Goal: Information Seeking & Learning: Compare options

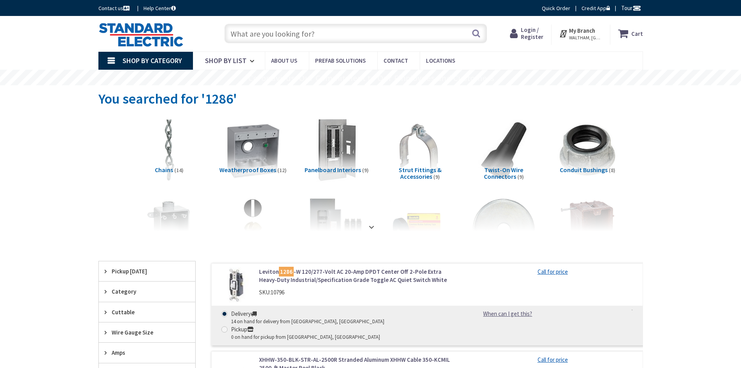
type input "[GEOGRAPHIC_DATA], [GEOGRAPHIC_DATA]"
click at [533, 33] on span "Login / Register" at bounding box center [532, 33] width 23 height 14
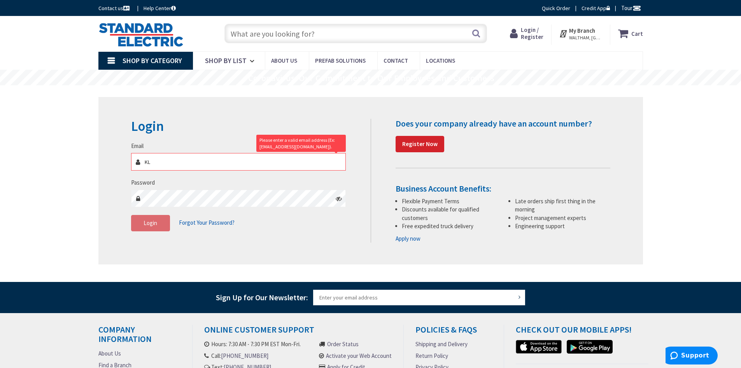
type input "K"
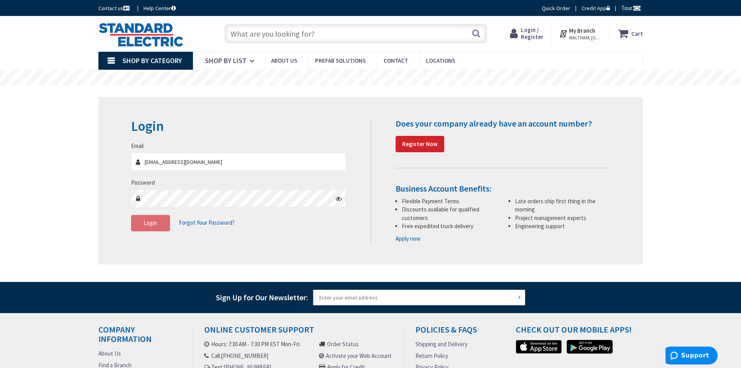
type input "klawson@gorelco.com"
click at [151, 226] on span "Login" at bounding box center [151, 222] width 14 height 7
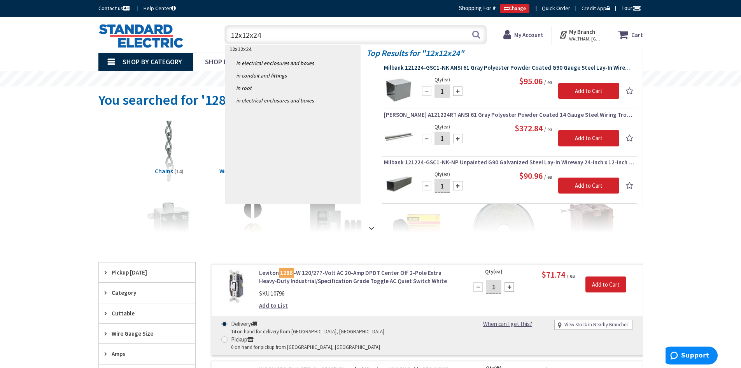
type input "12x12x24"
click at [436, 66] on span "Milbank 121224-GSC1-NK ANSI 61 Gray Polyester Powder Coated G90 Gauge Steel Lay…" at bounding box center [509, 68] width 251 height 8
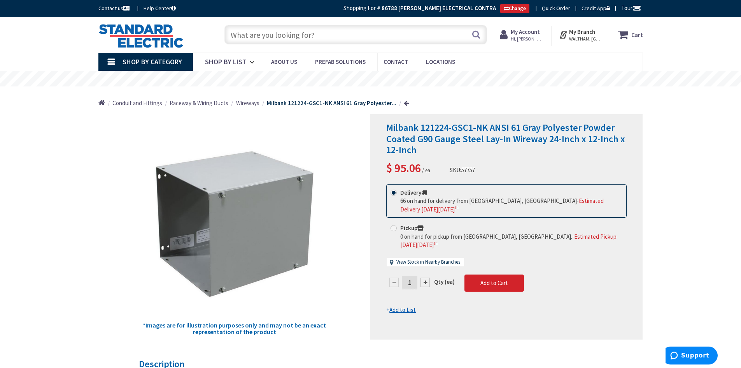
click at [277, 33] on input "text" at bounding box center [356, 34] width 263 height 19
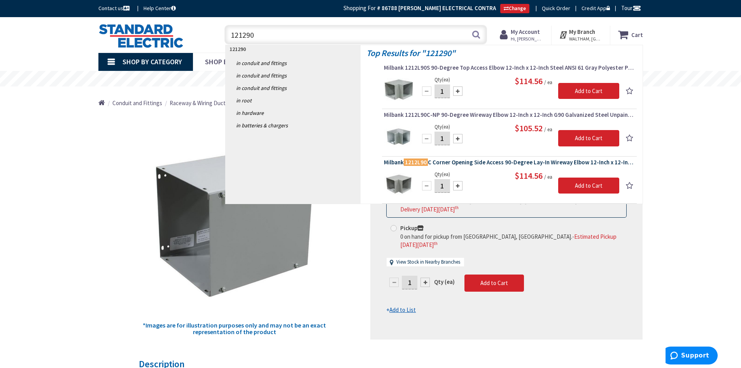
type input "121290"
click at [476, 161] on span "Milbank 1212L90 C Corner Opening Side Access 90-Degree Lay-In Wireway Elbow 12-…" at bounding box center [509, 162] width 251 height 8
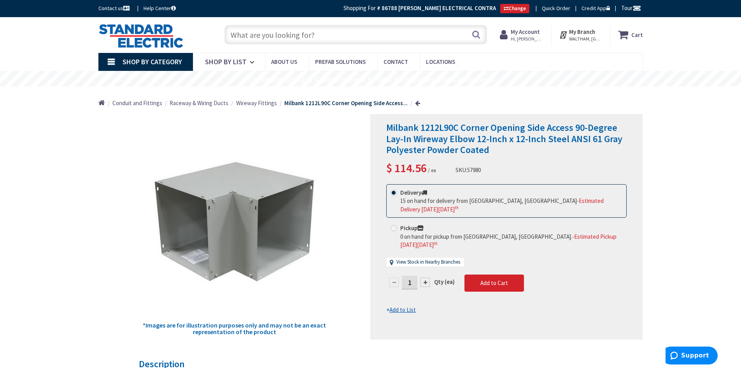
click at [250, 35] on input "text" at bounding box center [356, 34] width 263 height 19
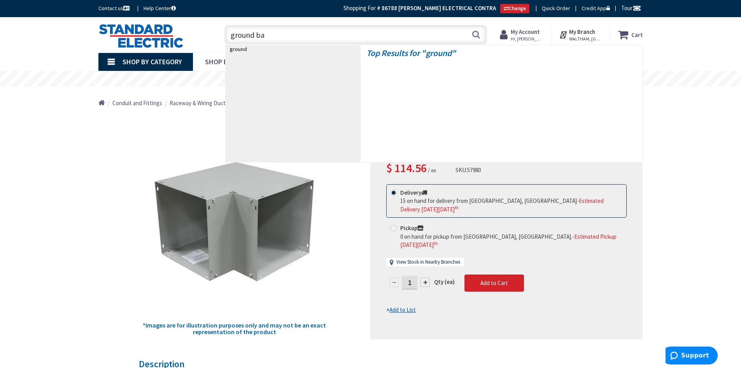
type input "ground bar"
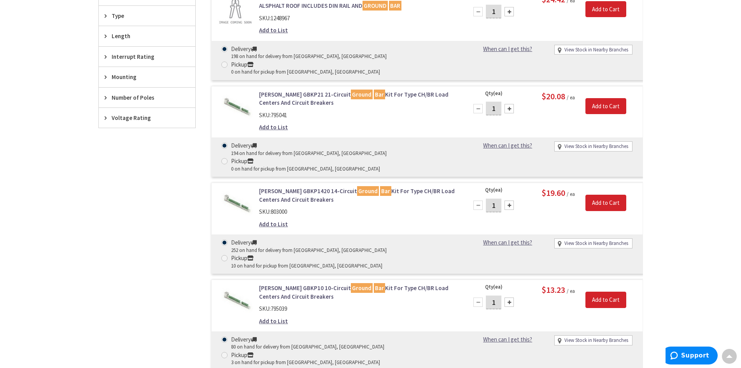
scroll to position [429, 0]
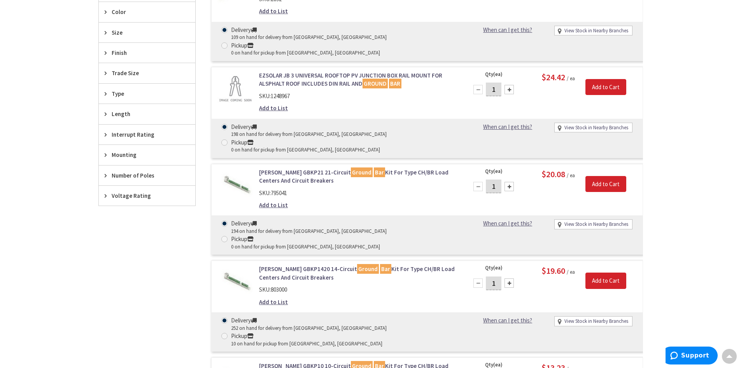
click at [276, 168] on link "Eaton GBKP21 21-Circuit Ground Bar Kit For Type CH/BR Load Centers And Circuit …" at bounding box center [358, 176] width 198 height 17
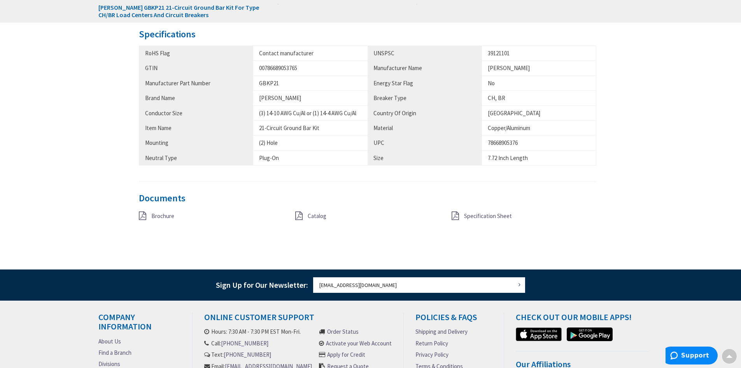
scroll to position [428, 0]
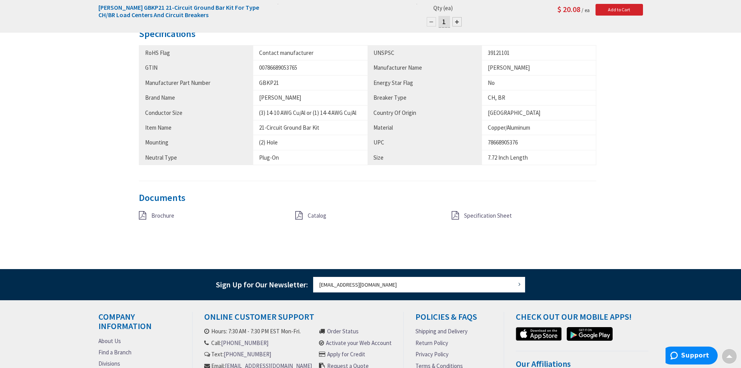
click at [141, 214] on icon at bounding box center [142, 215] width 7 height 9
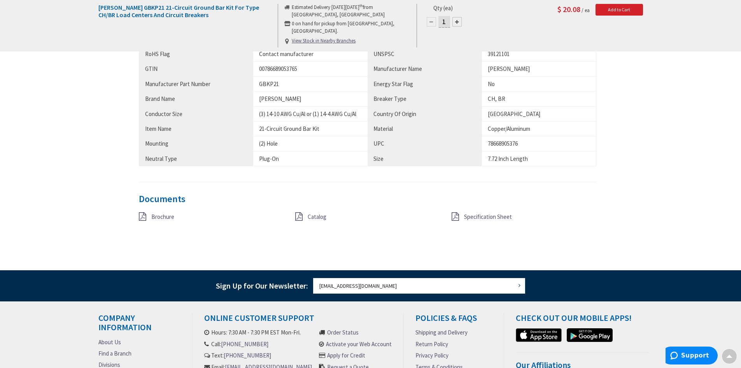
scroll to position [429, 0]
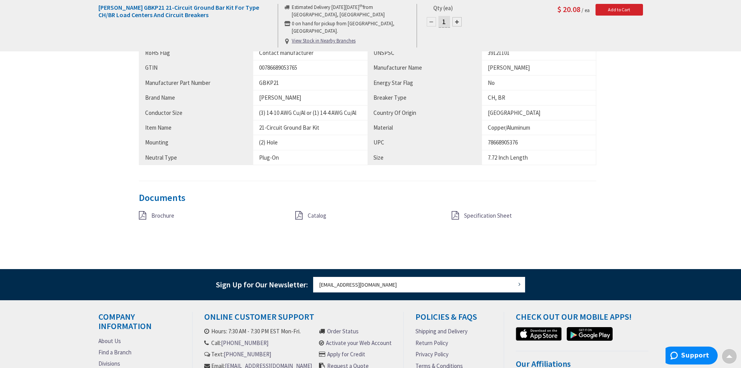
click at [473, 212] on span "Specification Sheet" at bounding box center [488, 215] width 48 height 7
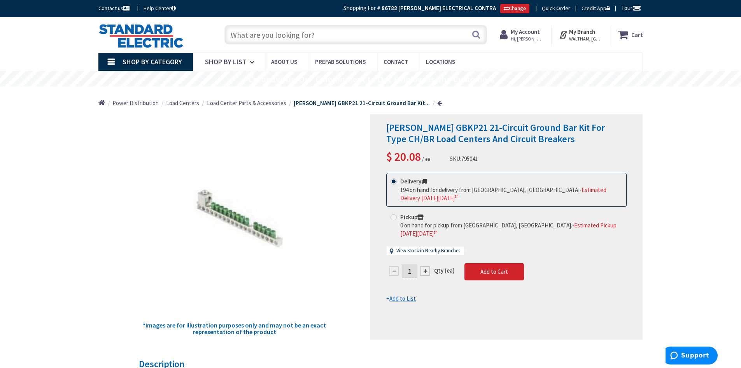
click at [243, 101] on span "Load Center Parts & Accessories" at bounding box center [246, 102] width 79 height 7
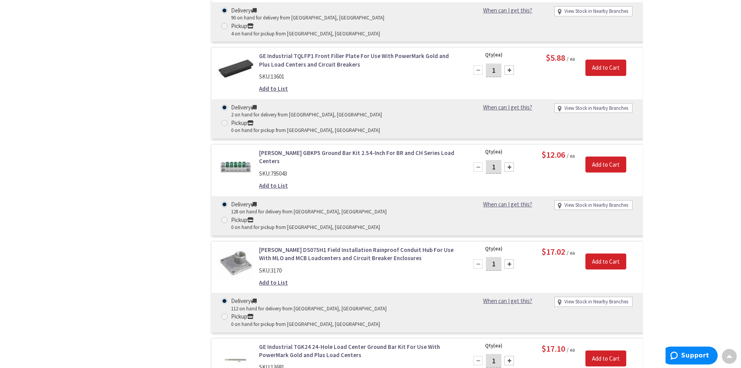
scroll to position [1363, 0]
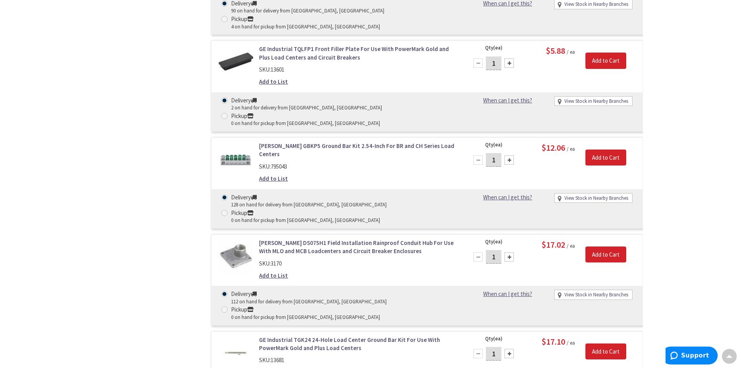
click at [302, 335] on link "GE Industrial TGK24 24-Hole Load Center Ground Bar Kit For Use With PowerMark G…" at bounding box center [358, 343] width 198 height 17
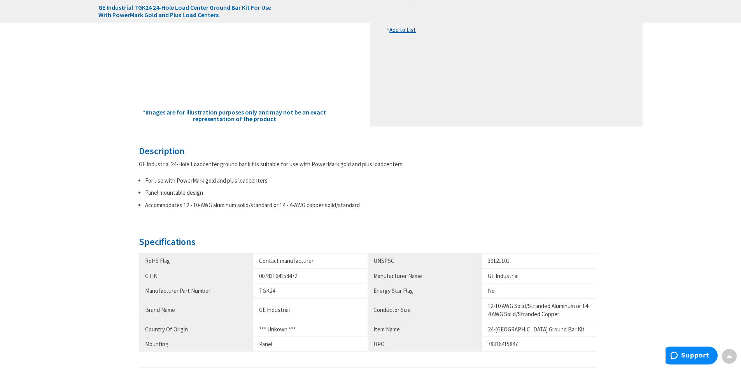
scroll to position [311, 0]
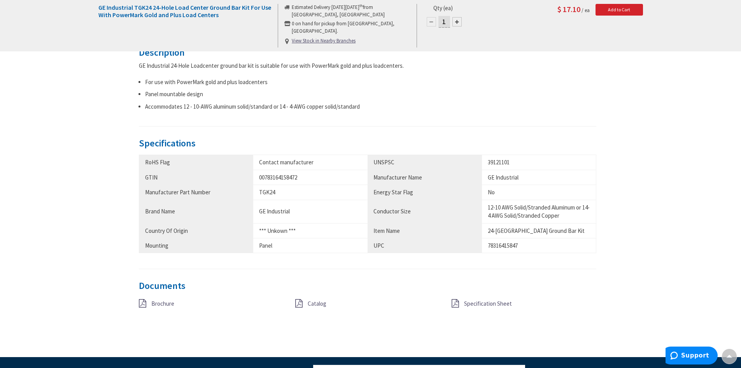
click at [144, 302] on icon at bounding box center [142, 303] width 7 height 9
click at [473, 302] on span "Specification Sheet" at bounding box center [488, 303] width 48 height 7
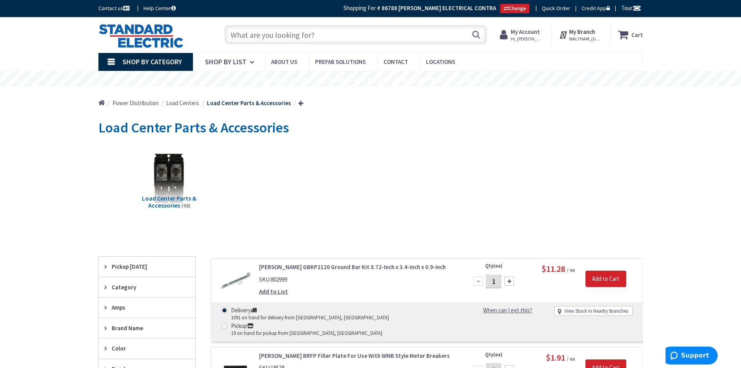
click at [288, 34] on input "text" at bounding box center [356, 34] width 263 height 19
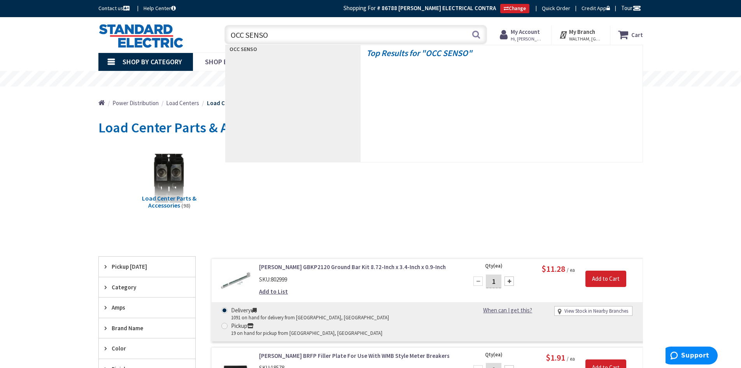
type input "OCC SENSOR"
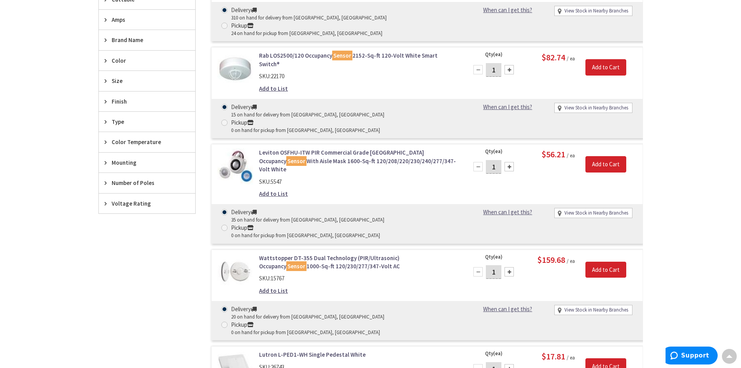
scroll to position [390, 0]
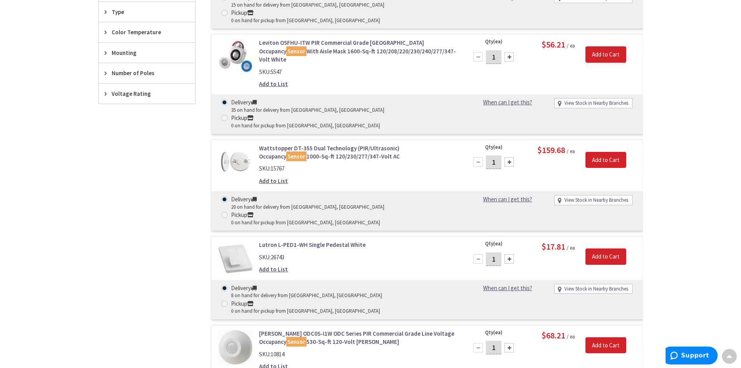
click at [295, 329] on link "Leviton ODC0S-I1W ODC Series PIR Commercial Grade Line Voltage Occupancy Sensor…" at bounding box center [358, 337] width 198 height 17
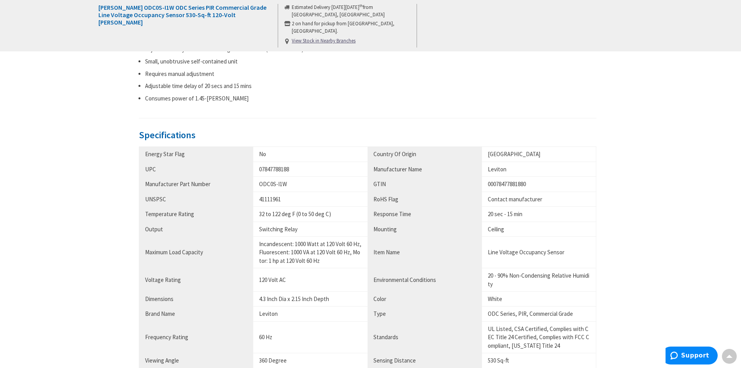
scroll to position [389, 0]
drag, startPoint x: 259, startPoint y: 181, endPoint x: 289, endPoint y: 182, distance: 30.0
click at [289, 182] on div "ODC0S-I1W" at bounding box center [310, 183] width 103 height 8
copy div "ODC0S-I1W"
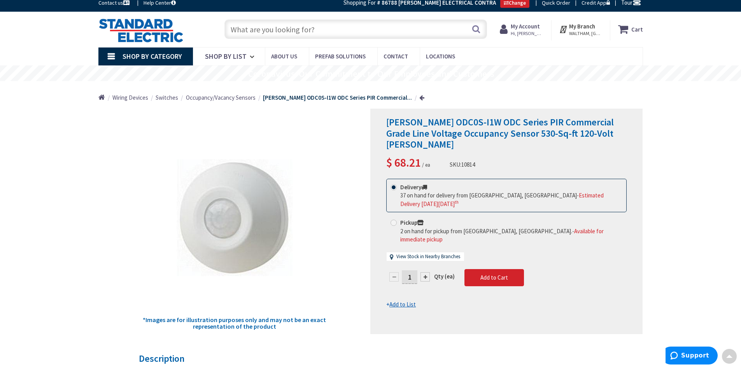
scroll to position [0, 0]
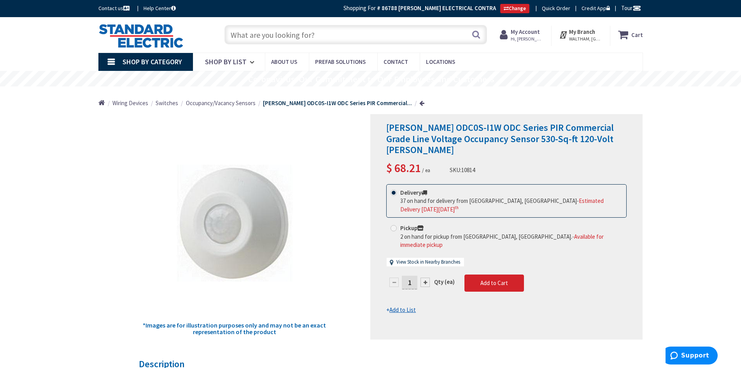
click at [267, 34] on input "text" at bounding box center [356, 34] width 263 height 19
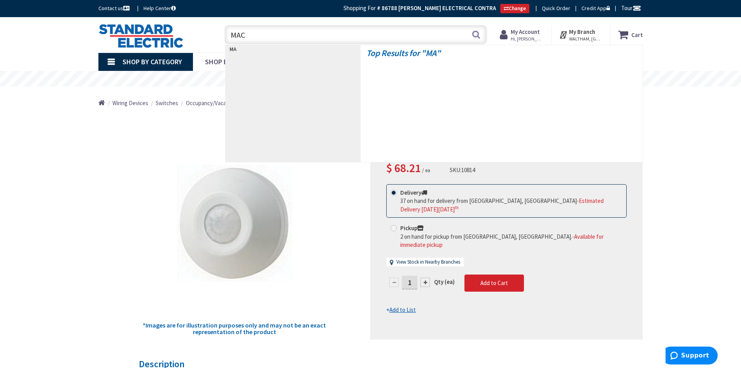
type input "MAC2"
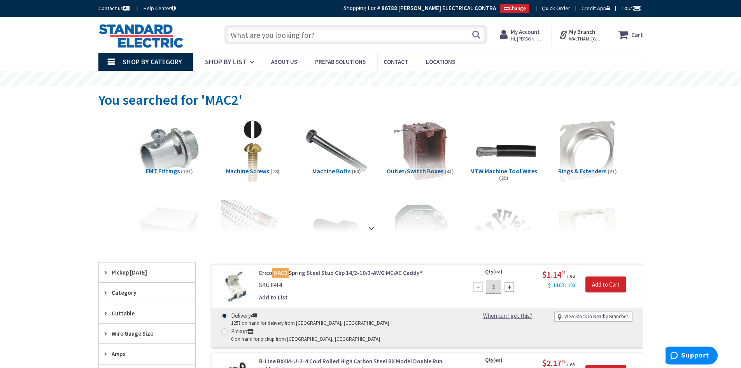
click at [262, 34] on input "text" at bounding box center [356, 34] width 263 height 19
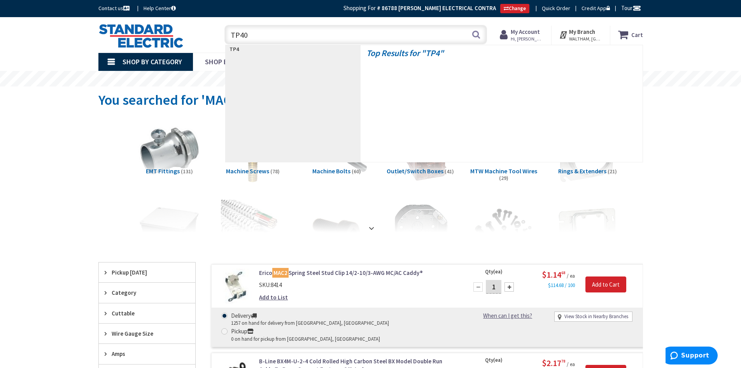
type input "TP403"
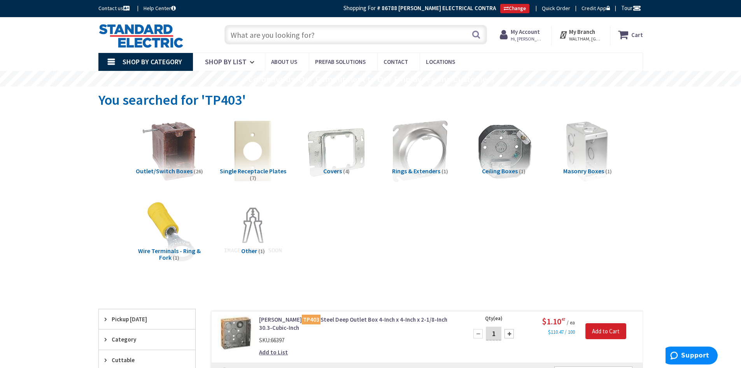
click at [250, 39] on input "text" at bounding box center [356, 34] width 263 height 19
type input "JACK"
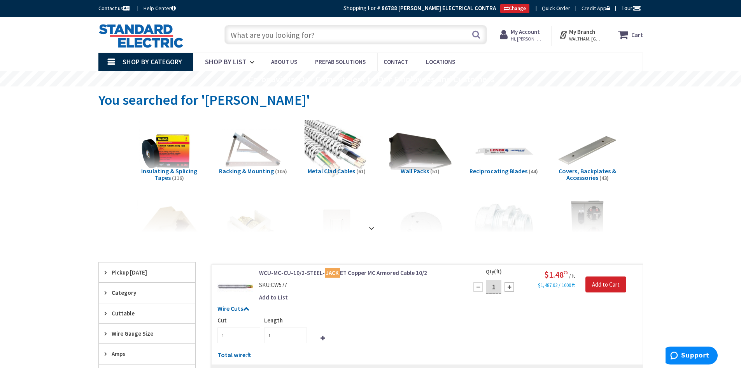
click at [250, 38] on input "text" at bounding box center [356, 34] width 263 height 19
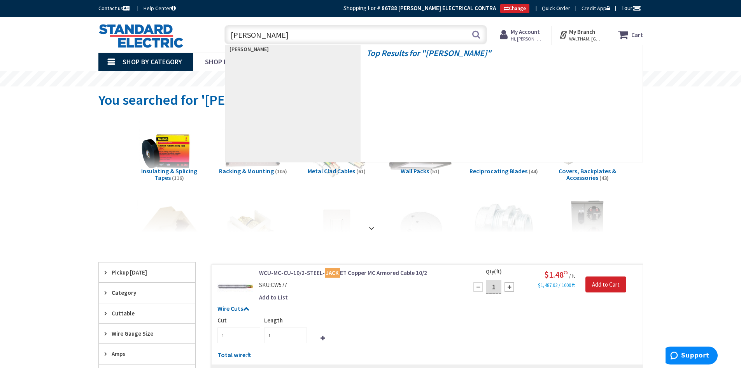
type input "JACK CHAIN"
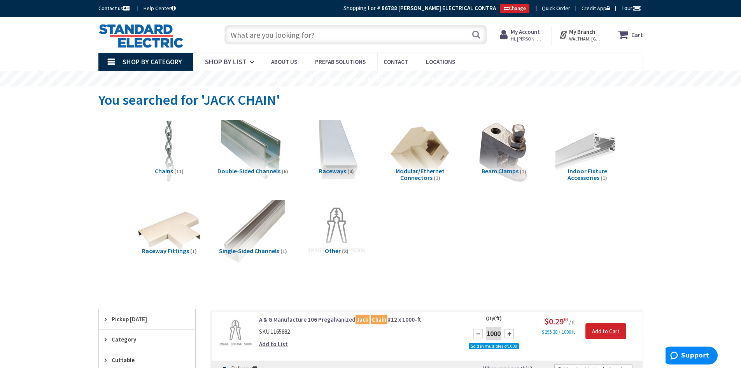
click at [270, 36] on input "text" at bounding box center [356, 34] width 263 height 19
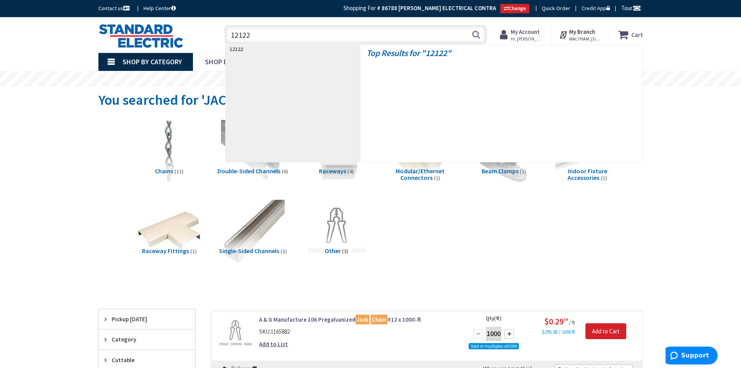
type input "121224"
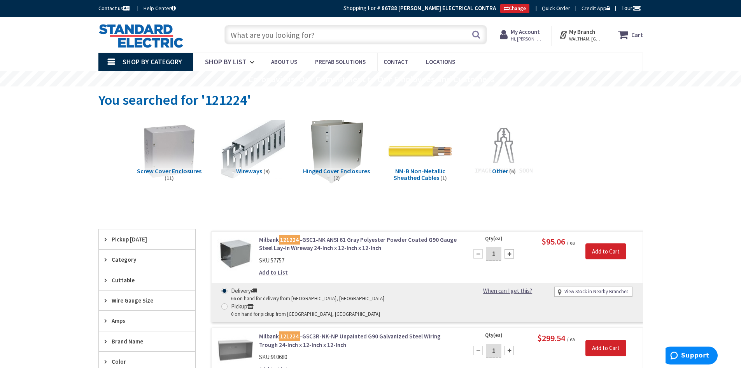
click at [274, 35] on input "text" at bounding box center [356, 34] width 263 height 19
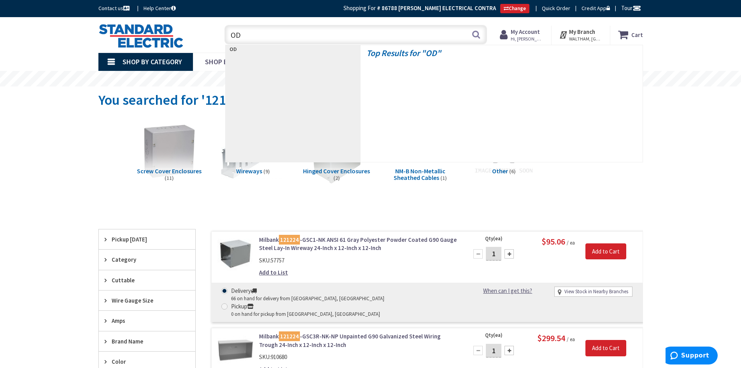
type input "ODC"
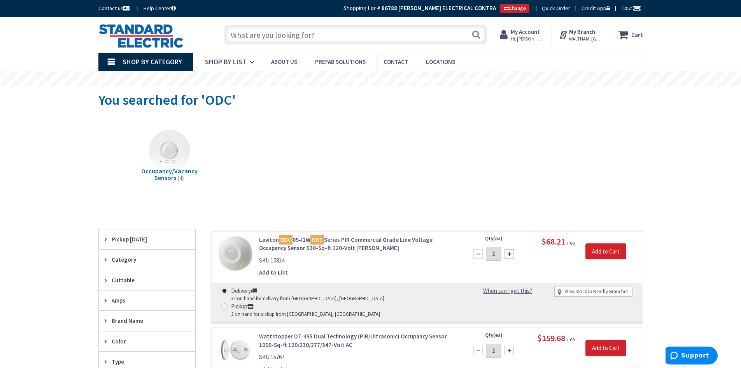
click at [263, 29] on input "text" at bounding box center [356, 34] width 263 height 19
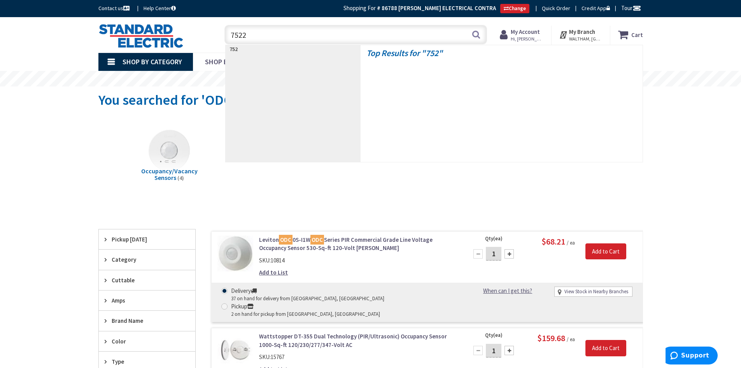
type input "75228"
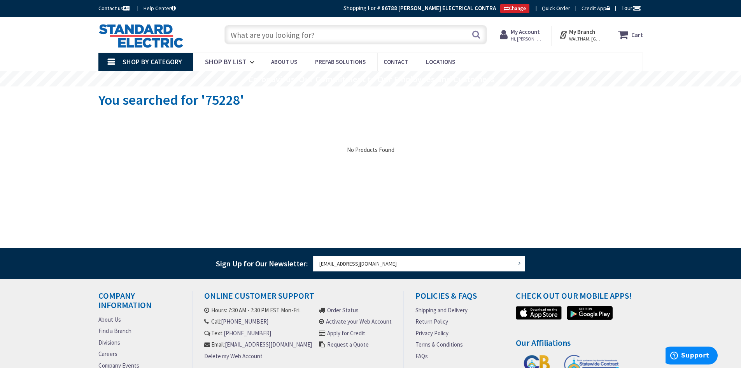
click at [258, 37] on input "text" at bounding box center [356, 34] width 263 height 19
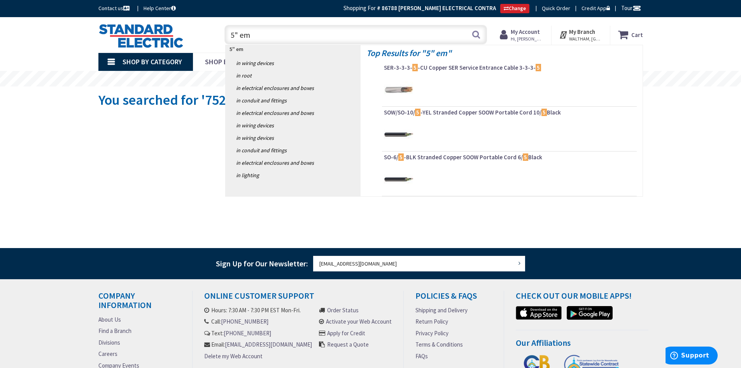
type input "5" emt"
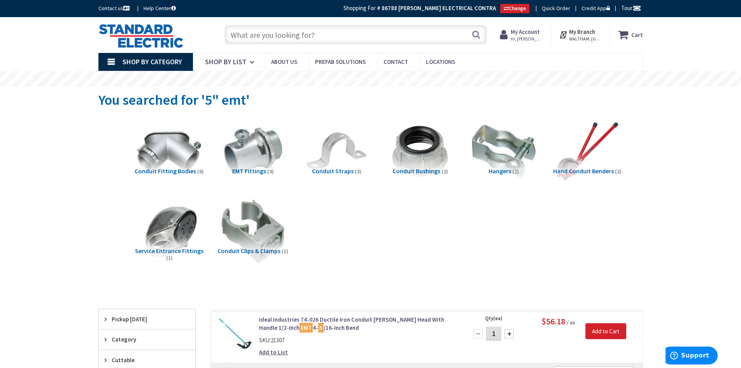
click at [250, 33] on input "text" at bounding box center [356, 34] width 263 height 19
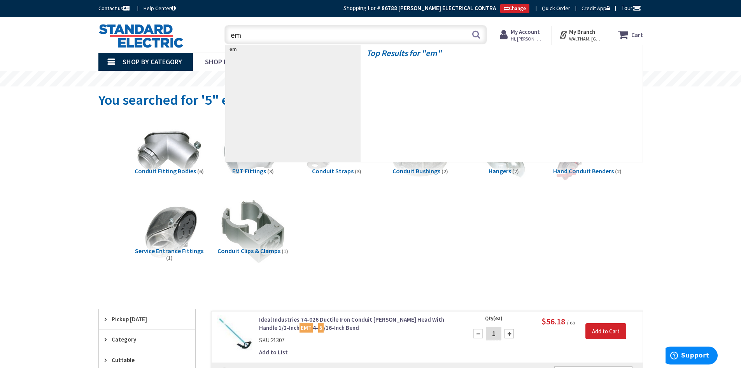
type input "emt"
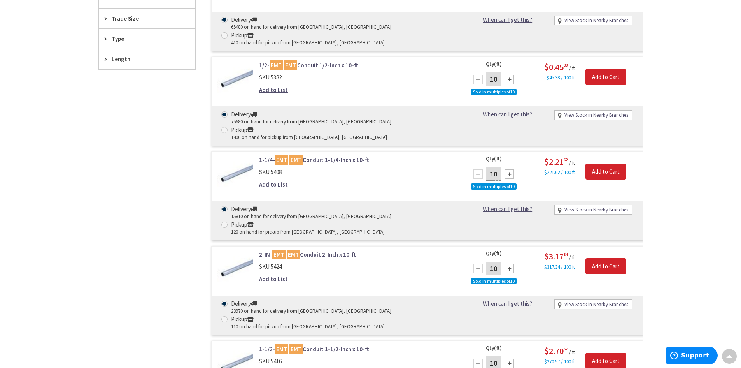
scroll to position [390, 0]
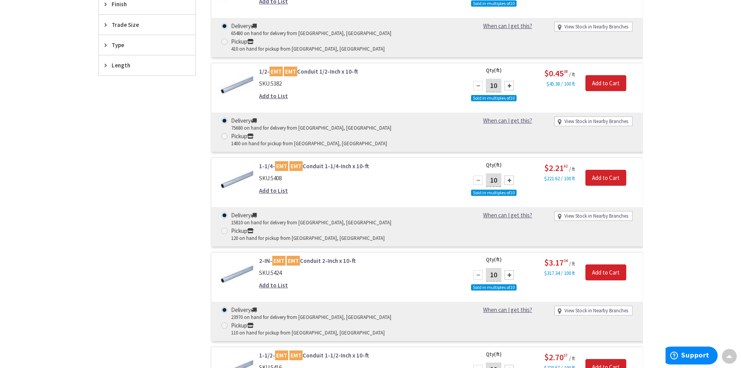
click at [281, 256] on mark "EMT" at bounding box center [278, 261] width 13 height 10
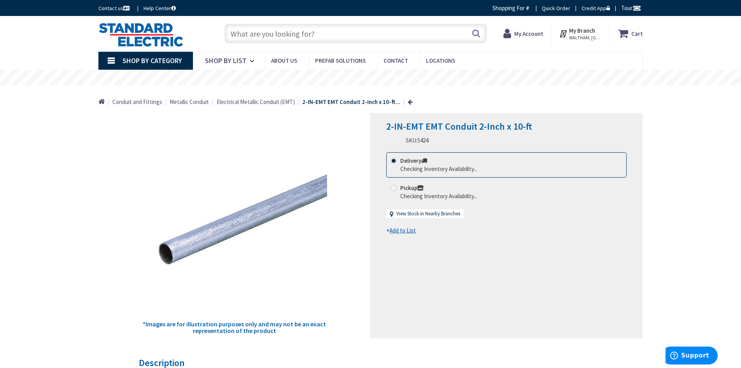
click at [258, 102] on span "Electrical Metallic Conduit (EMT)" at bounding box center [256, 101] width 78 height 7
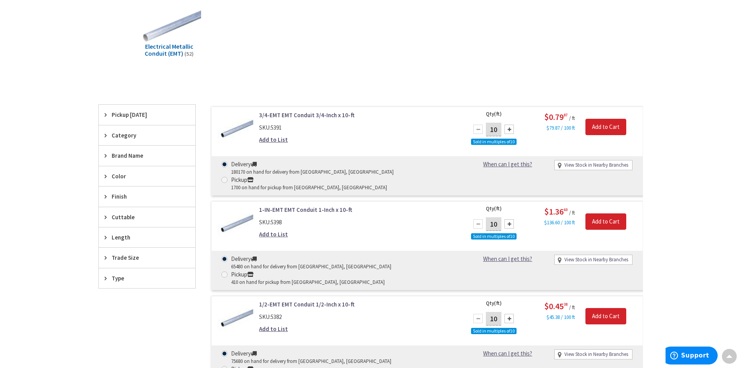
scroll to position [195, 0]
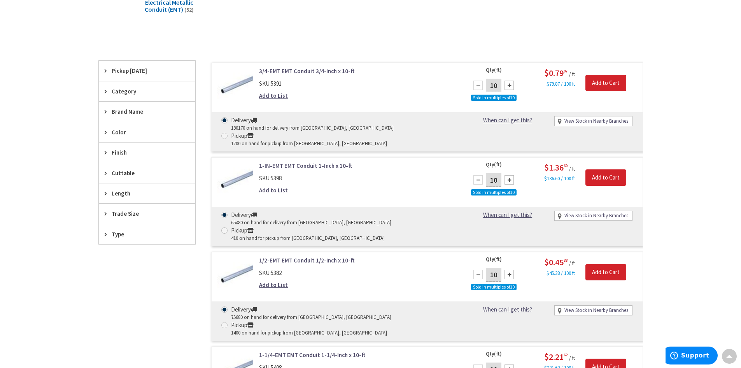
click at [122, 211] on span "Trade Size" at bounding box center [143, 213] width 63 height 8
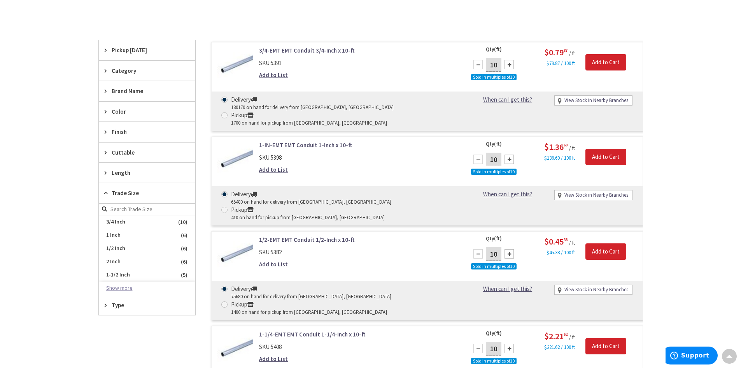
scroll to position [233, 0]
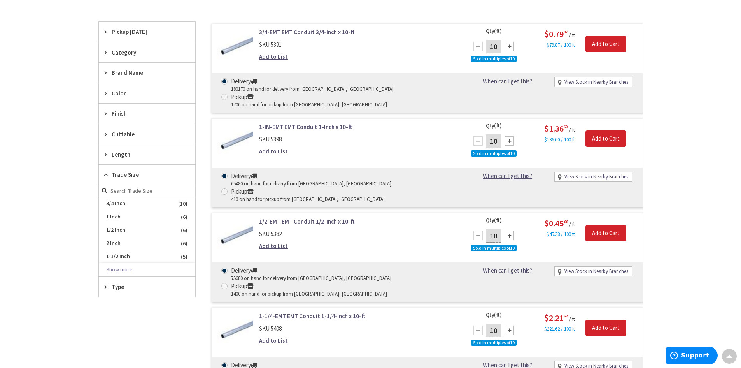
click at [119, 268] on button "Show more" at bounding box center [147, 269] width 97 height 13
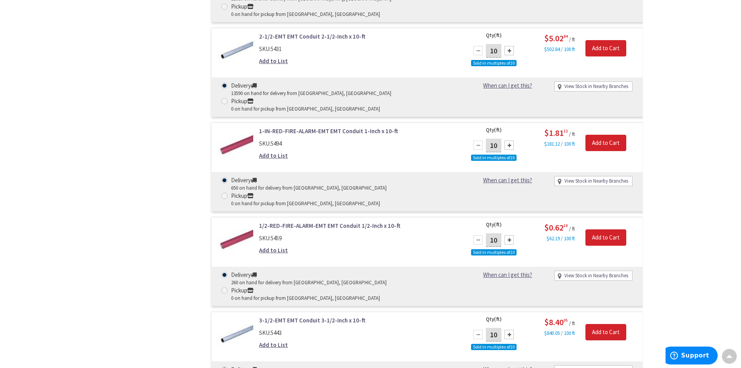
scroll to position [0, 0]
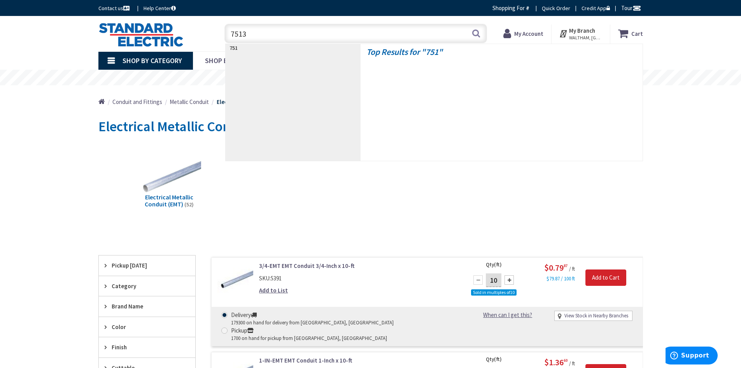
type input "75137"
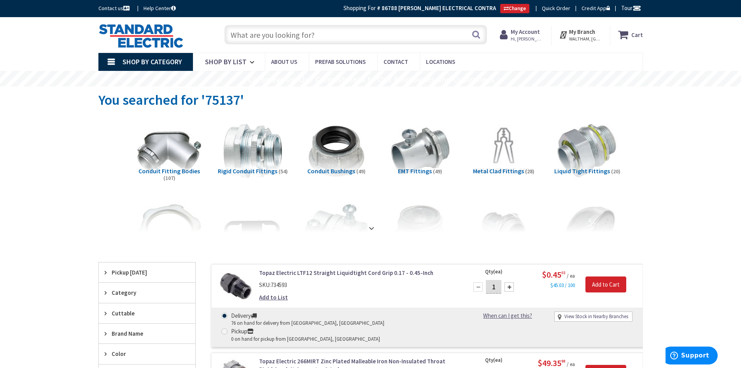
click at [281, 36] on input "text" at bounding box center [356, 34] width 263 height 19
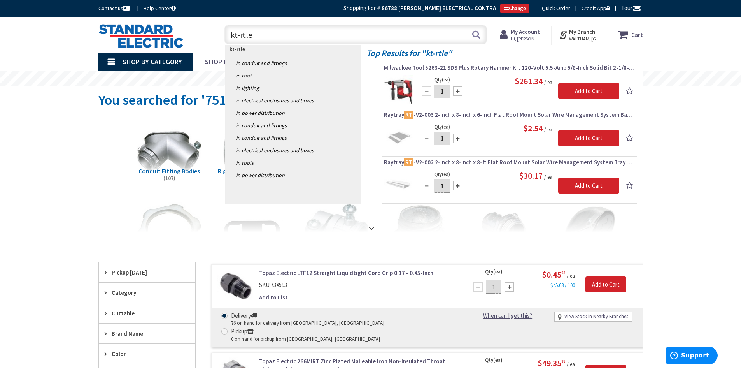
type input "kt-rtled"
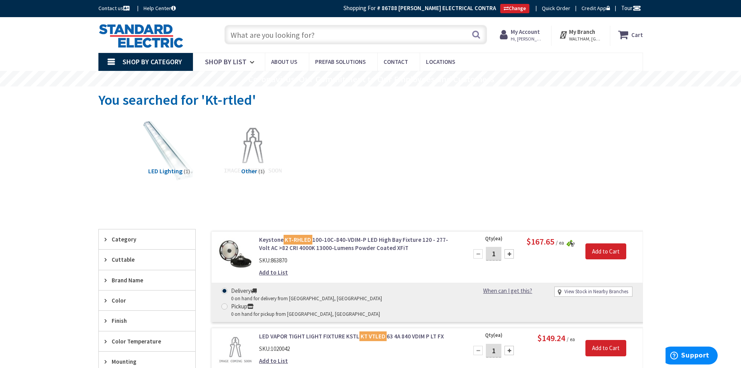
click at [241, 36] on input "text" at bounding box center [356, 34] width 263 height 19
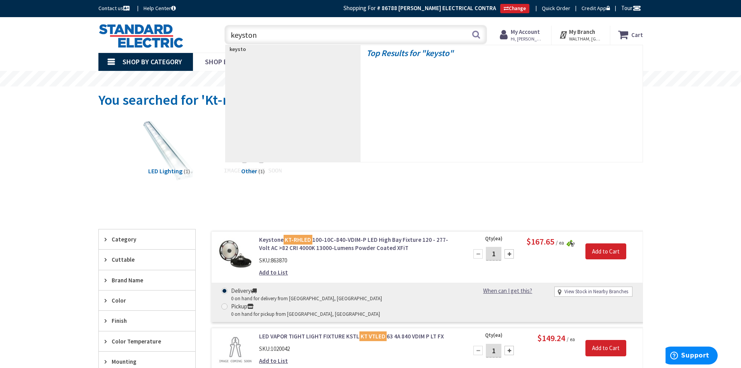
type input "keystone"
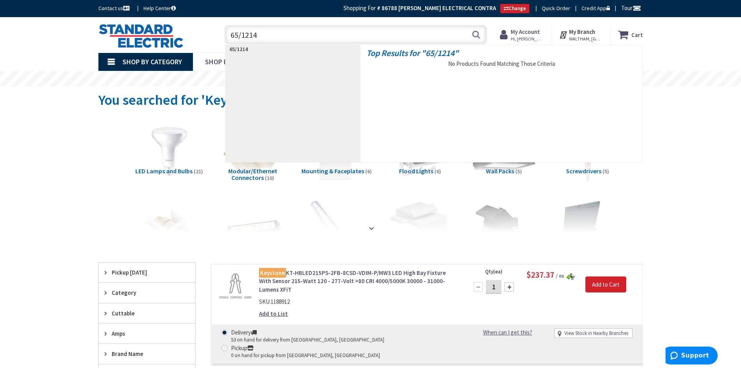
click at [265, 34] on input "65/1214" at bounding box center [356, 34] width 263 height 19
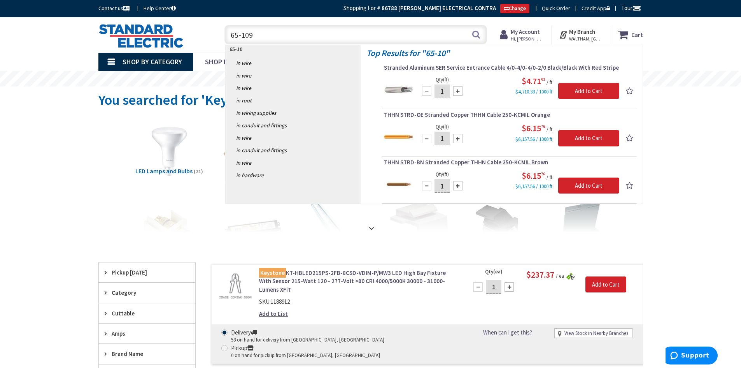
type input "65-1095"
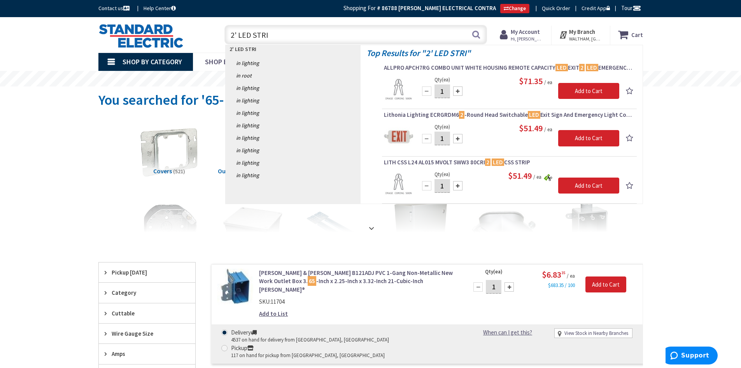
type input "2' LED STRIP"
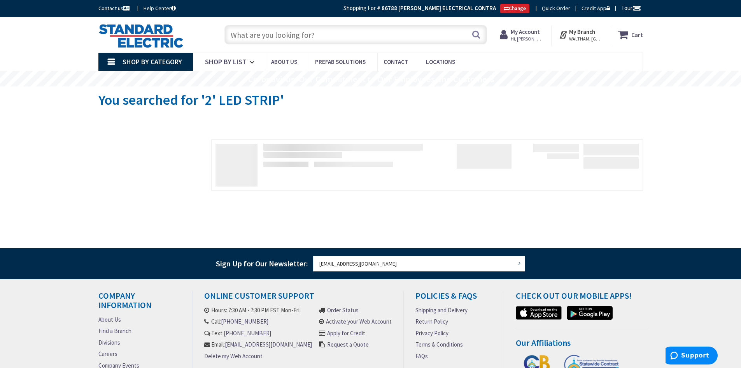
click at [245, 32] on input "text" at bounding box center [356, 34] width 263 height 19
click at [265, 40] on input "text" at bounding box center [356, 34] width 263 height 19
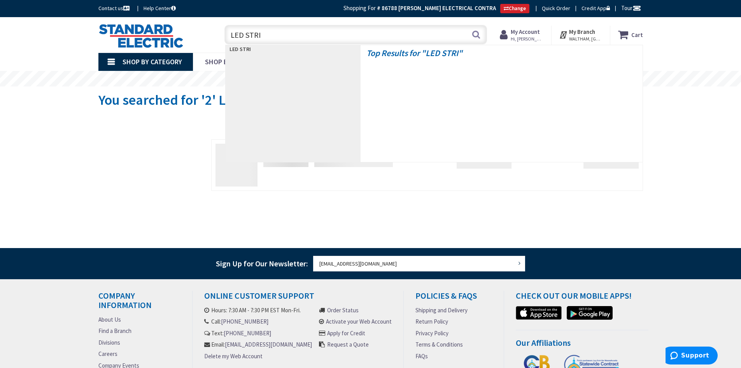
type input "LED STRIP"
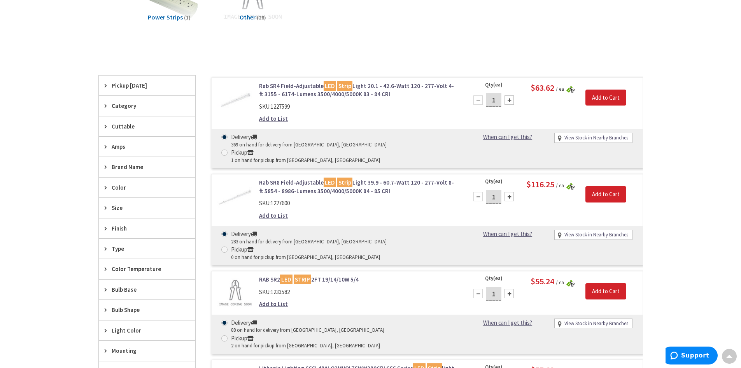
scroll to position [312, 0]
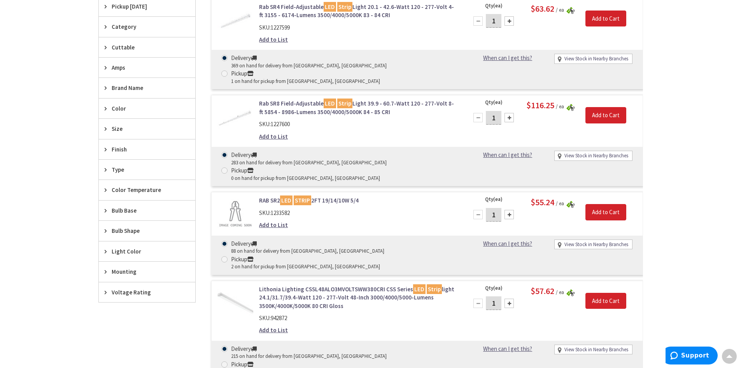
click at [269, 196] on link "RAB SR2 LED STRIP 2FT 19/14/10W 5/4" at bounding box center [358, 200] width 198 height 8
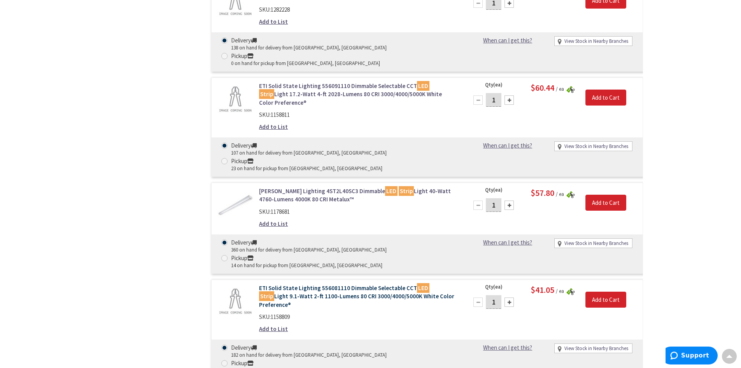
scroll to position [725, 0]
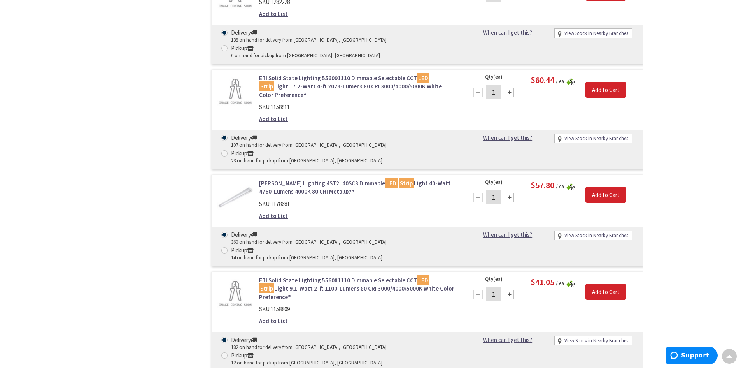
click at [325, 276] on link "ETI Solid State Lighting 556081110 Dimmable Selectable CCT LED Strip Light 9.1-…" at bounding box center [358, 288] width 198 height 25
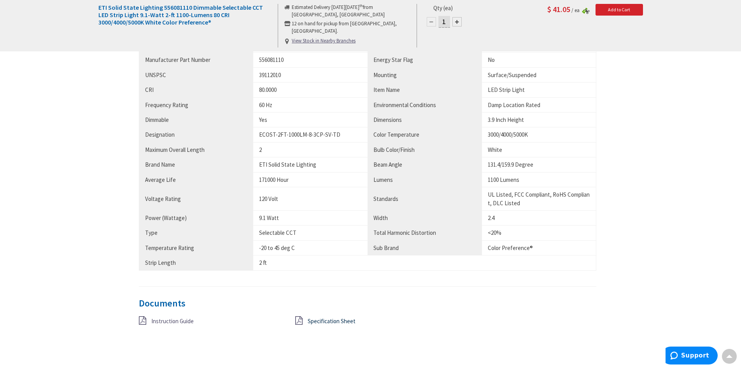
scroll to position [506, 0]
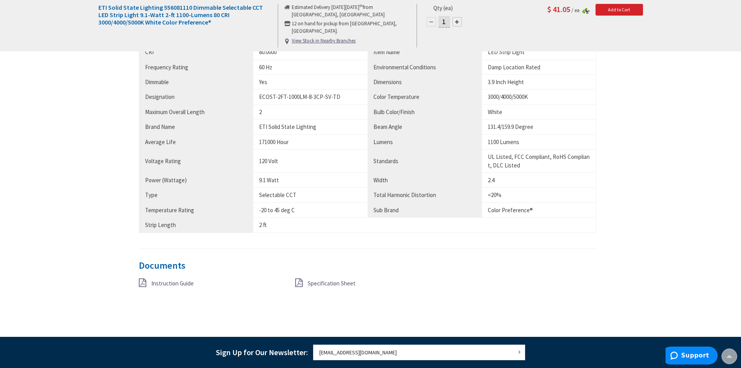
click at [296, 283] on icon at bounding box center [298, 282] width 7 height 9
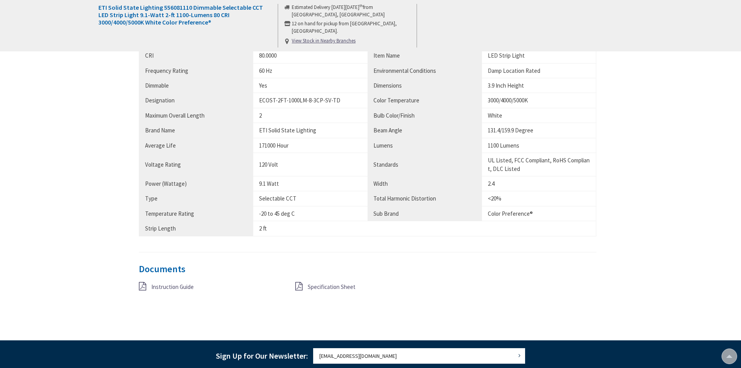
click at [142, 288] on icon at bounding box center [142, 286] width 7 height 9
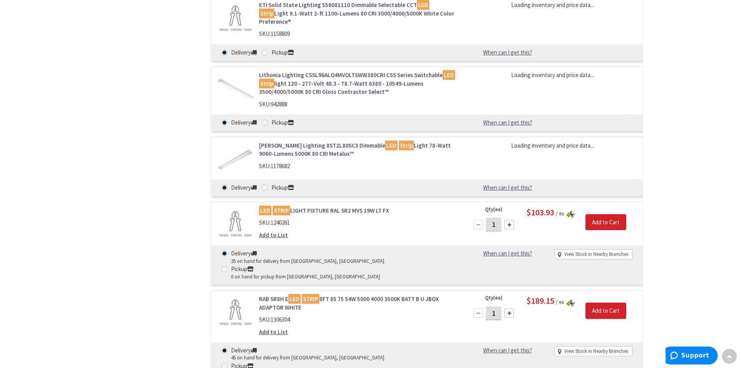
scroll to position [934, 0]
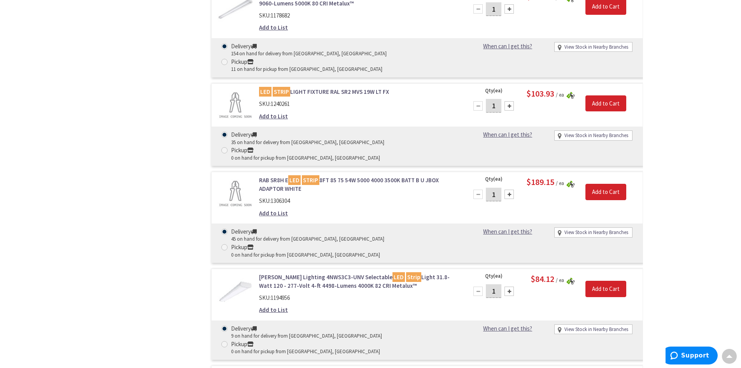
scroll to position [1245, 0]
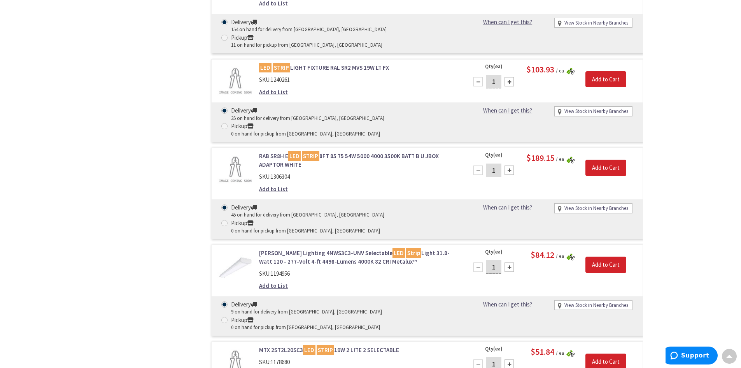
click at [286, 346] on link "MTX 2ST2L20SC3 LED STRIP 19W 2 LITE 2 SELECTABLE" at bounding box center [358, 350] width 198 height 8
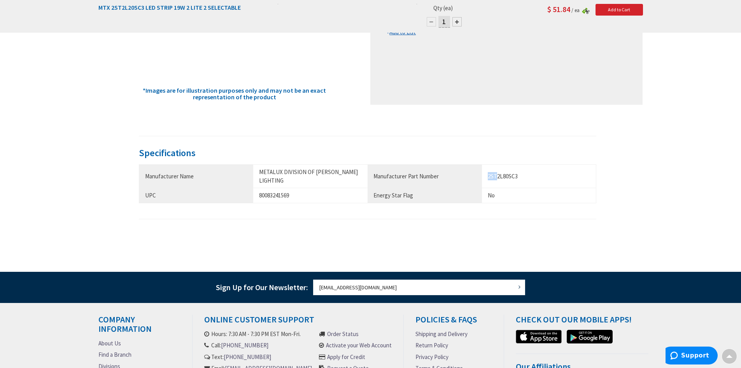
scroll to position [235, 0]
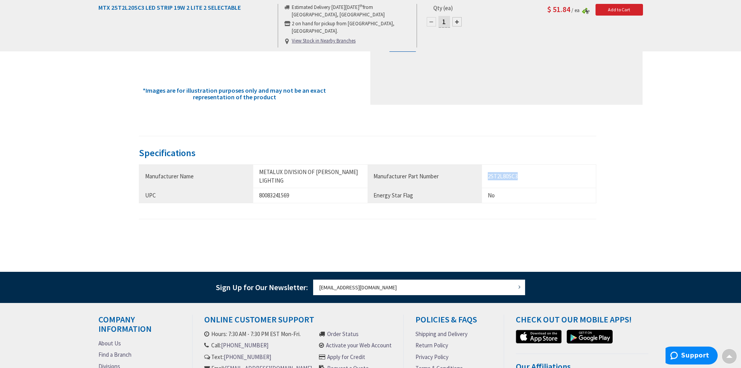
drag, startPoint x: 489, startPoint y: 172, endPoint x: 521, endPoint y: 172, distance: 32.7
click at [521, 172] on div "2ST2L80SC3" at bounding box center [539, 176] width 102 height 8
copy div "2ST2L80SC3"
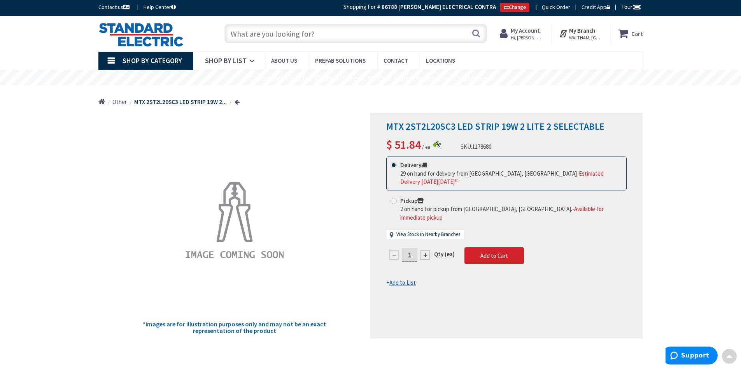
scroll to position [0, 0]
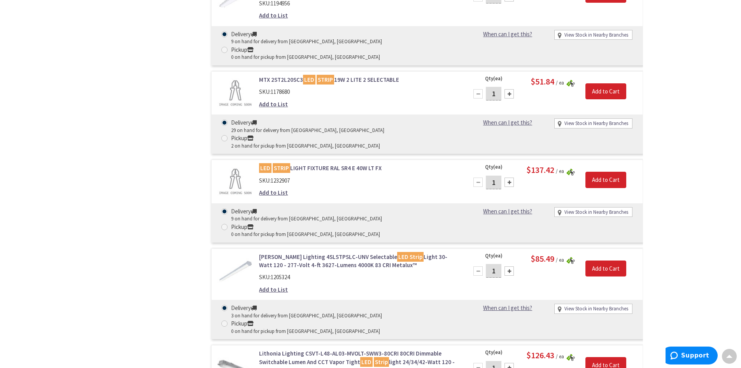
scroll to position [1556, 0]
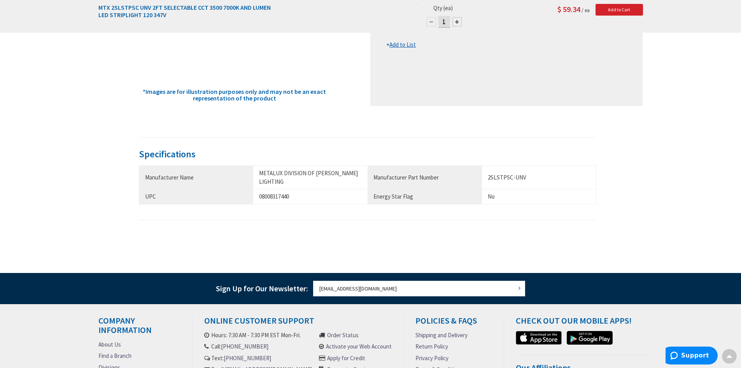
scroll to position [235, 0]
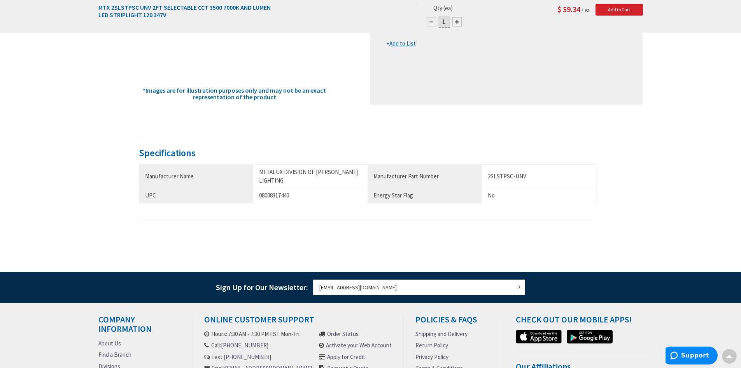
click at [486, 171] on td "2SLSTPSC-UNV" at bounding box center [539, 176] width 114 height 23
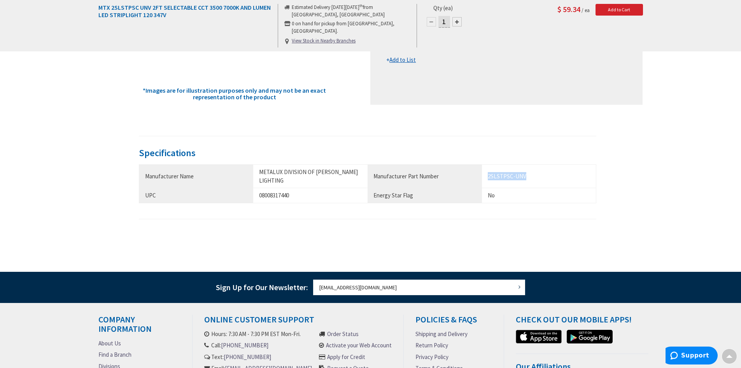
drag, startPoint x: 488, startPoint y: 170, endPoint x: 529, endPoint y: 172, distance: 40.5
click at [529, 172] on div "2SLSTPSC-UNV" at bounding box center [539, 176] width 102 height 8
copy div "2SLSTPSC-UNV"
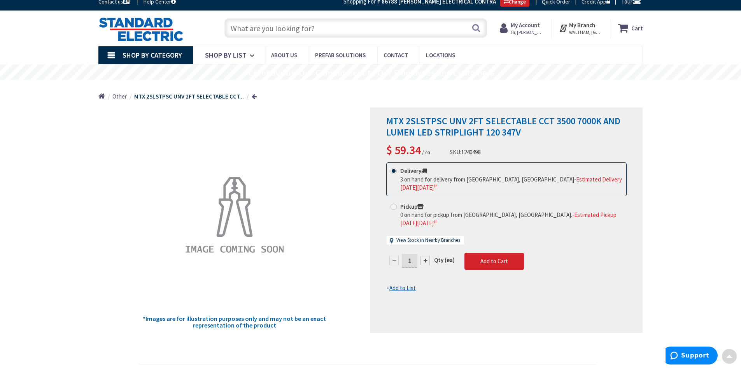
scroll to position [0, 0]
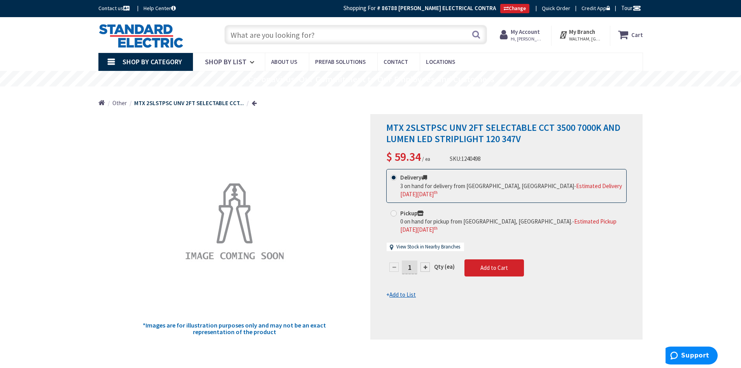
click at [271, 51] on div "Skip to Content Toggle Nav Search Cart My Cart Close" at bounding box center [371, 34] width 584 height 35
click at [260, 39] on input "text" at bounding box center [356, 34] width 263 height 19
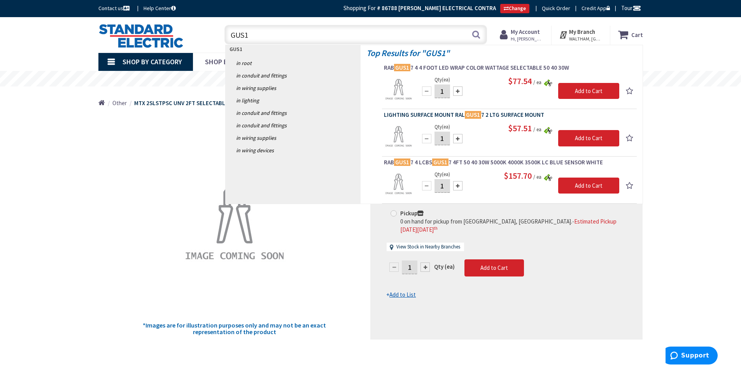
type input "GUS1"
click at [409, 115] on span "LIGHTING SURFACE MOUNT RAL GUS1 7 2 LTG SURFACE MOUNT" at bounding box center [509, 115] width 251 height 8
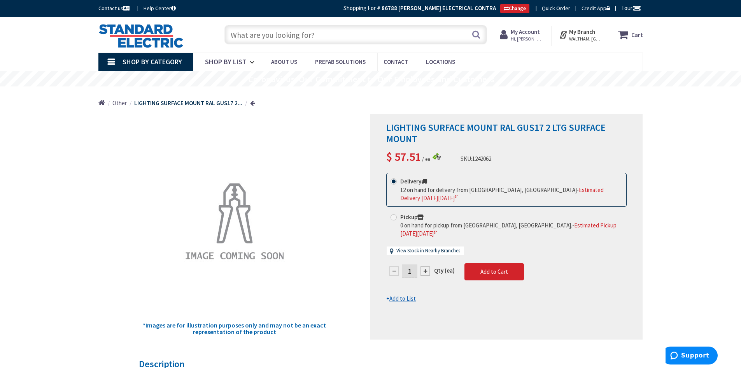
click at [246, 40] on input "text" at bounding box center [356, 34] width 263 height 19
type input "GUS17"
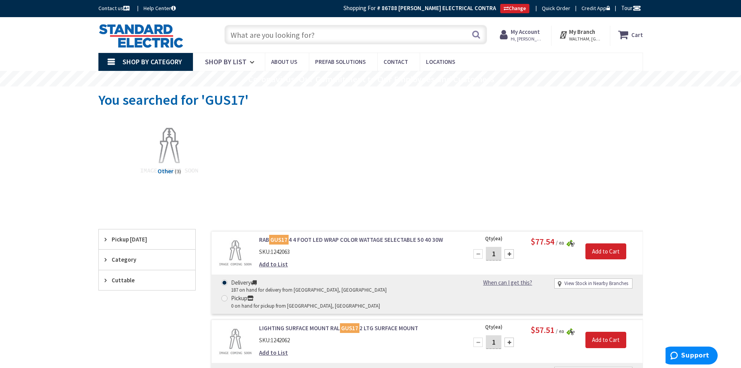
click at [537, 31] on strong "My Account" at bounding box center [525, 31] width 29 height 7
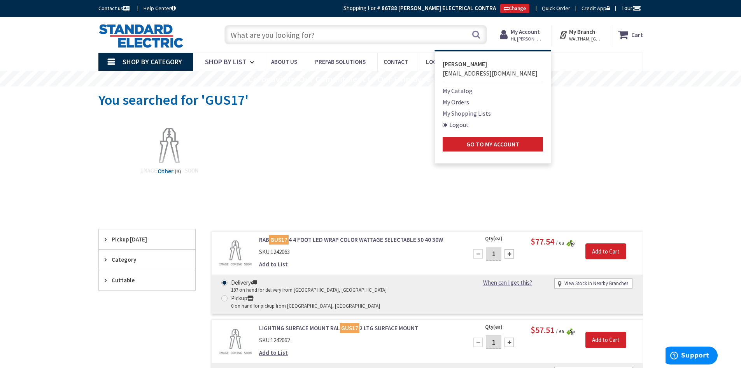
click at [338, 186] on div "Other (3)" at bounding box center [371, 158] width 518 height 84
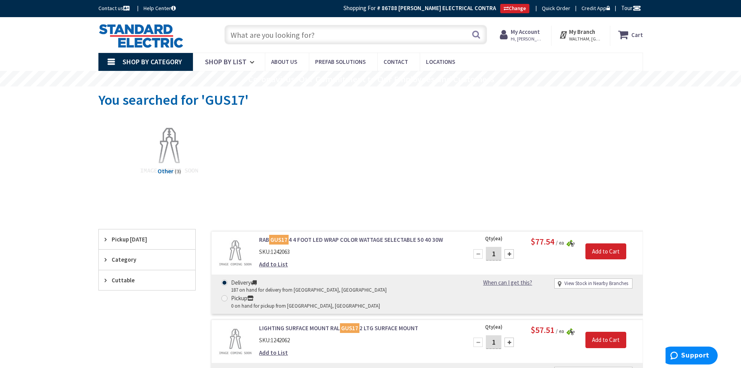
click at [528, 35] on strong "My Account" at bounding box center [525, 31] width 29 height 7
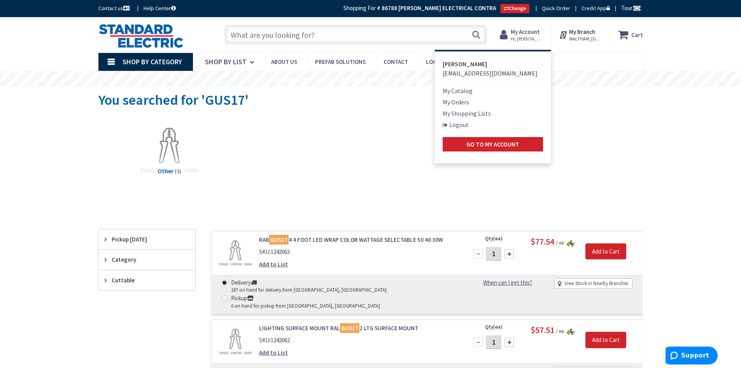
click at [469, 125] on link "Logout" at bounding box center [456, 124] width 26 height 9
